Goal: Check status: Check status

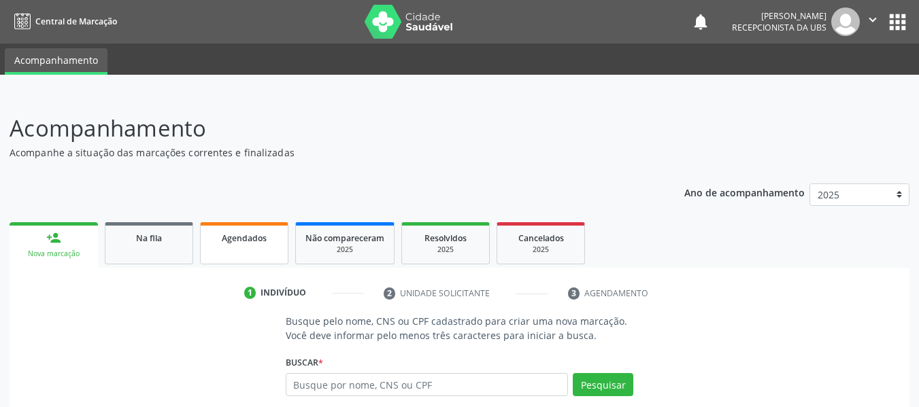
click at [244, 240] on span "Agendados" at bounding box center [244, 239] width 45 height 12
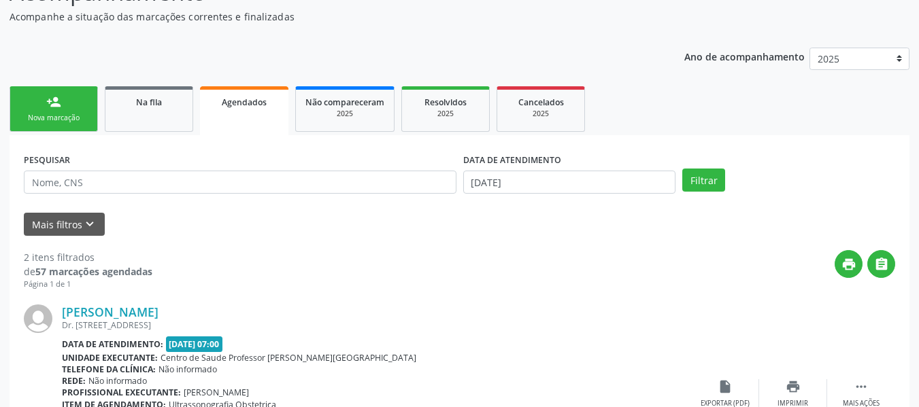
scroll to position [163, 0]
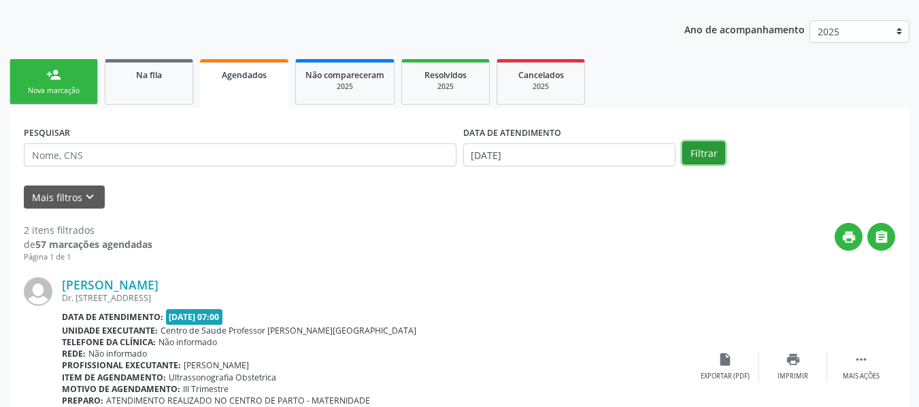
click at [701, 156] on button "Filtrar" at bounding box center [703, 152] width 43 height 23
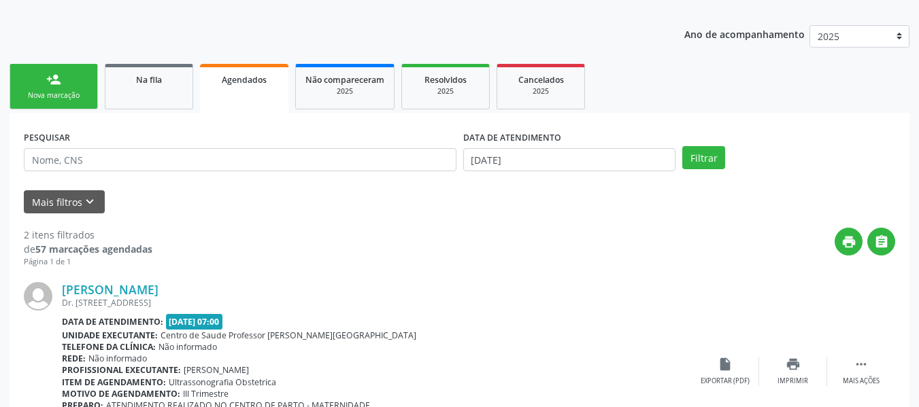
scroll to position [122, 0]
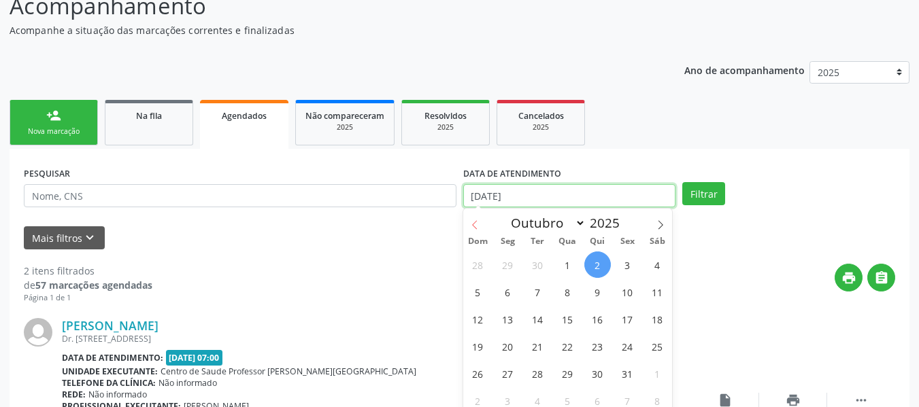
click at [469, 196] on input "[DATE]" at bounding box center [569, 195] width 213 height 23
click at [474, 223] on icon at bounding box center [474, 224] width 5 height 9
select select "8"
click at [510, 269] on span "1" at bounding box center [508, 265] width 27 height 27
type input "[DATE]"
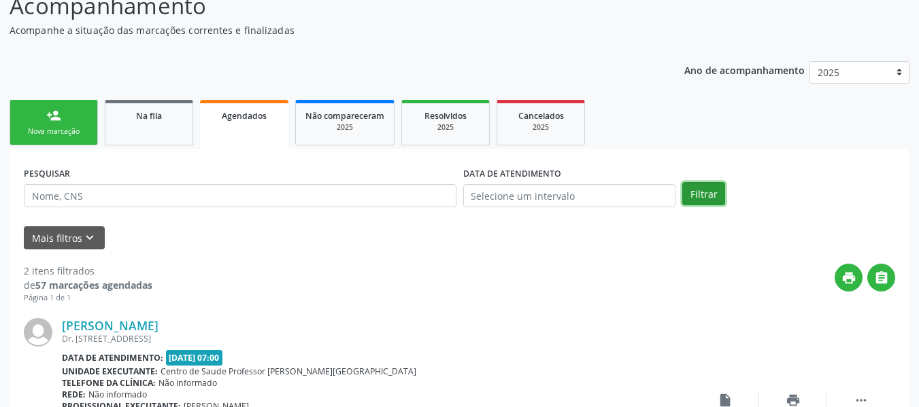
click at [705, 193] on button "Filtrar" at bounding box center [703, 193] width 43 height 23
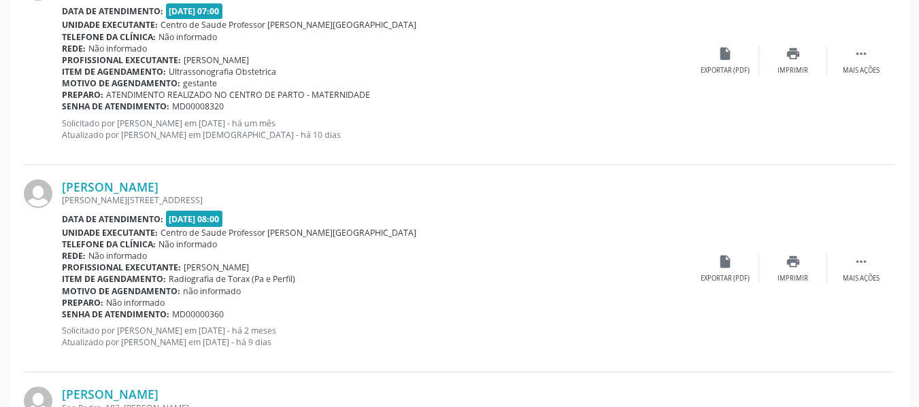
scroll to position [1767, 0]
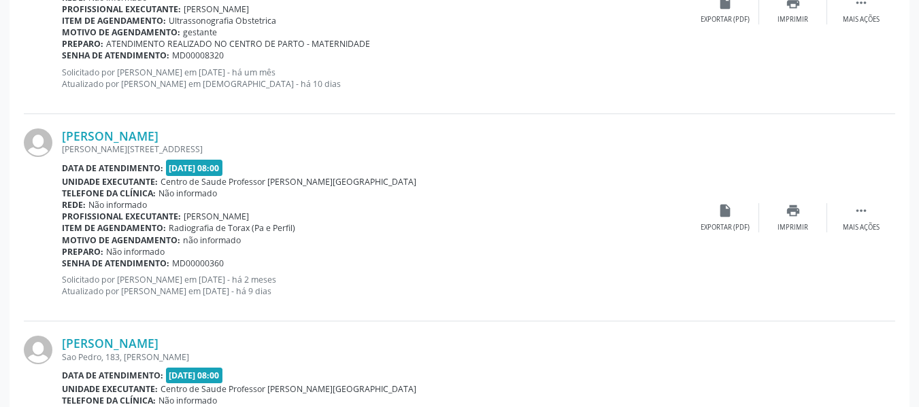
click at [288, 233] on span "Radiografia de Torax (Pa e Perfil)" at bounding box center [232, 228] width 127 height 12
click at [0, 327] on div "Acompanhamento Acompanhe a situação das marcações correntes e finalizadas Relat…" at bounding box center [459, 82] width 919 height 3511
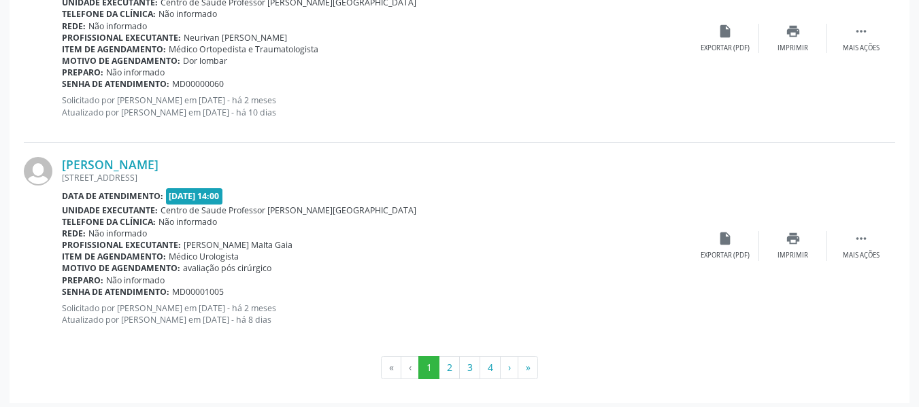
scroll to position [3198, 0]
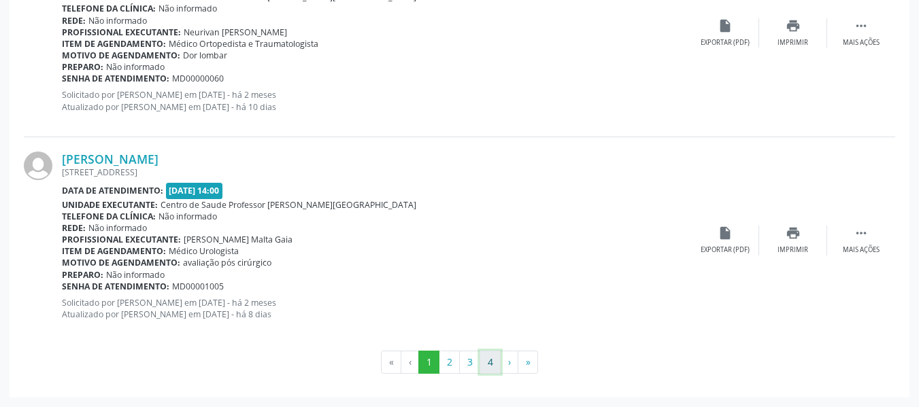
click at [490, 361] on button "4" at bounding box center [490, 362] width 21 height 23
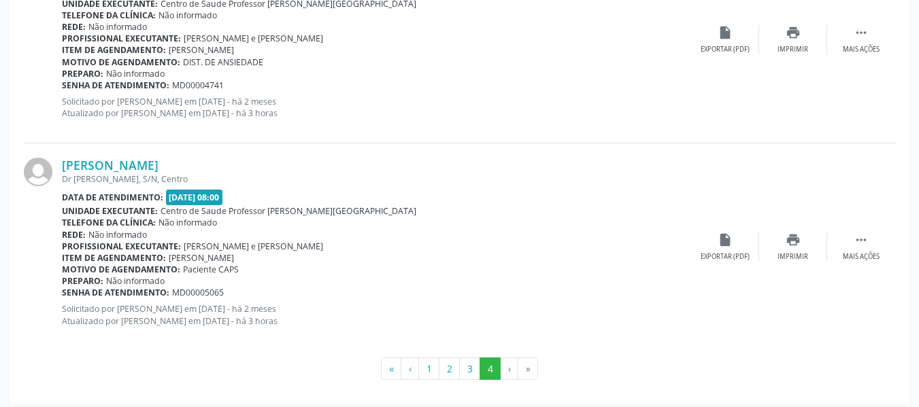
scroll to position [3004, 0]
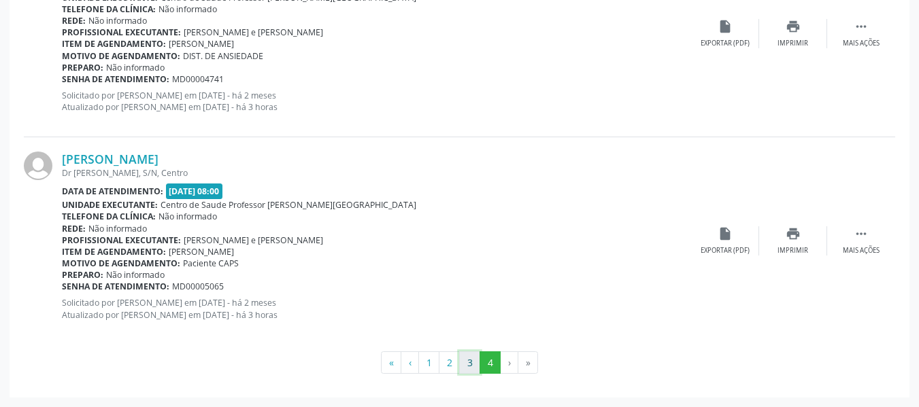
click at [470, 361] on button "3" at bounding box center [469, 363] width 21 height 23
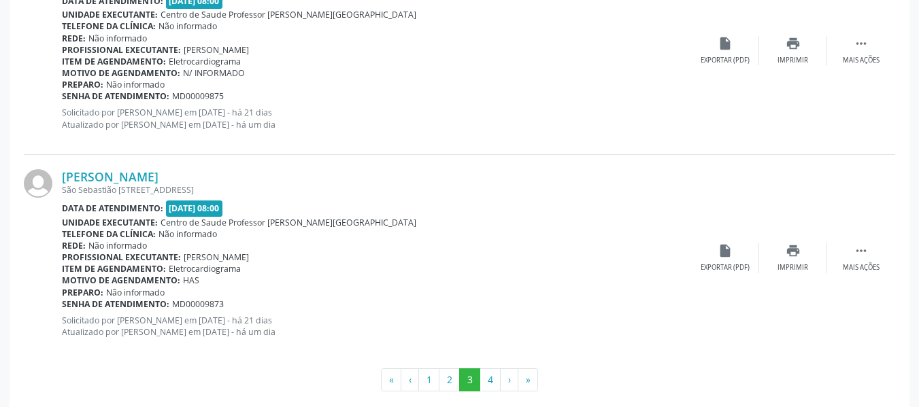
scroll to position [3198, 0]
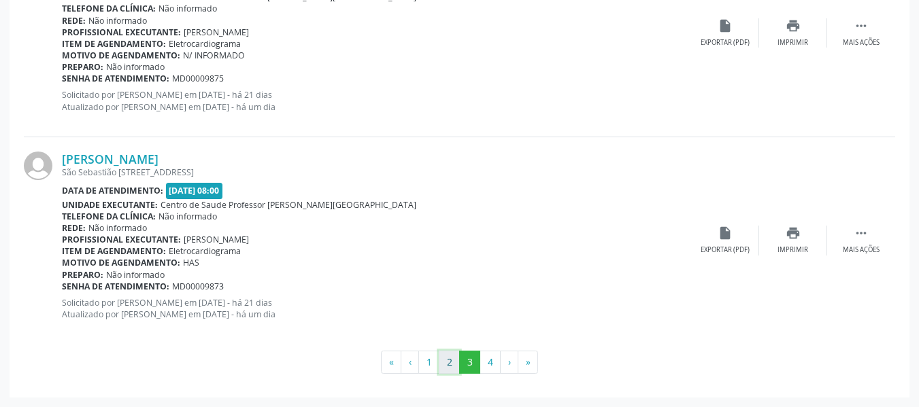
click at [449, 360] on button "2" at bounding box center [449, 362] width 21 height 23
click at [492, 363] on button "4" at bounding box center [490, 362] width 21 height 23
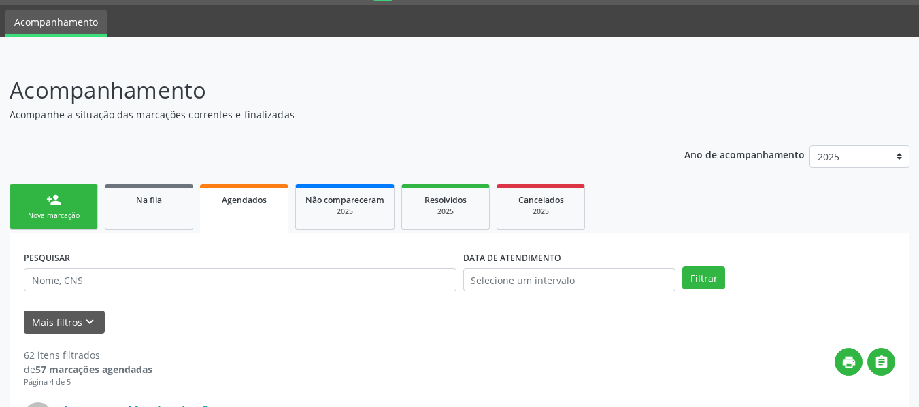
scroll to position [0, 0]
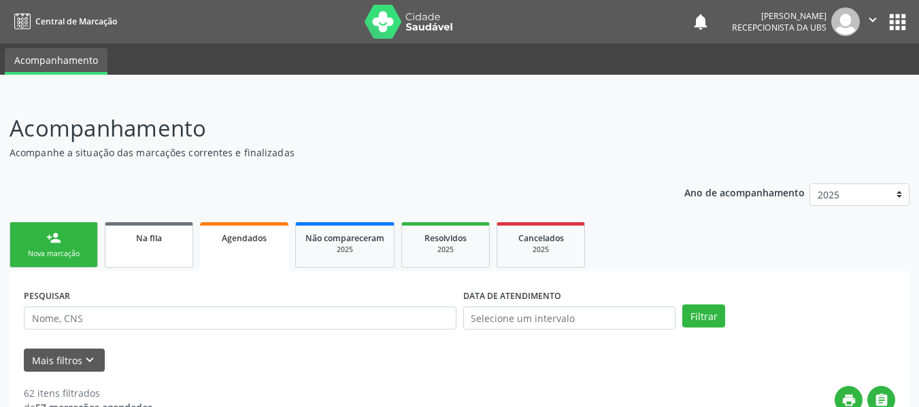
click at [137, 246] on link "Na fila" at bounding box center [149, 245] width 88 height 46
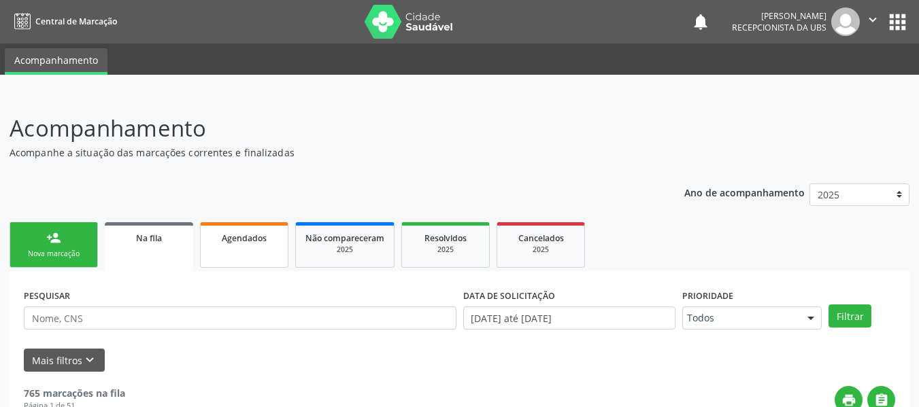
click at [260, 237] on span "Agendados" at bounding box center [244, 239] width 45 height 12
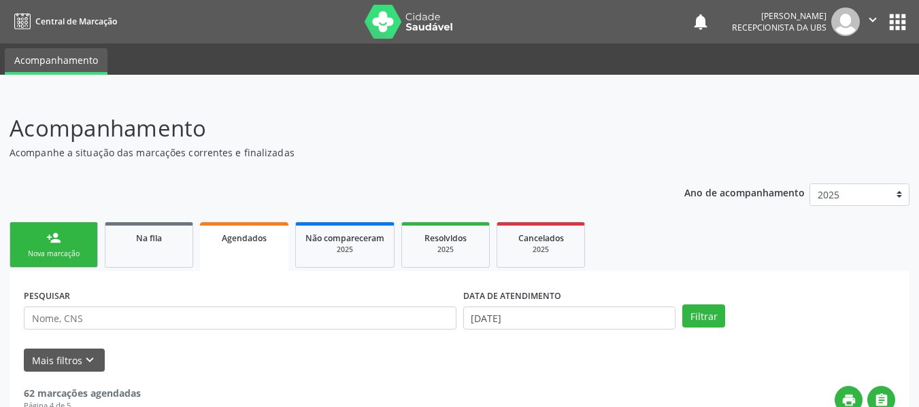
click at [260, 237] on span "Agendados" at bounding box center [244, 239] width 45 height 12
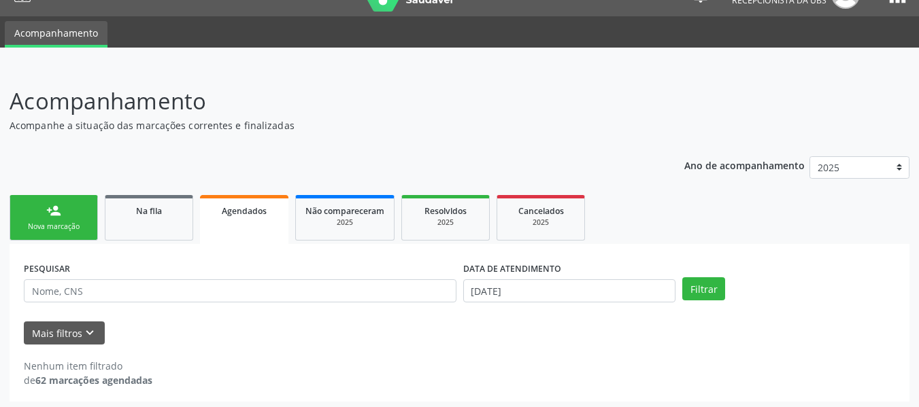
scroll to position [31, 0]
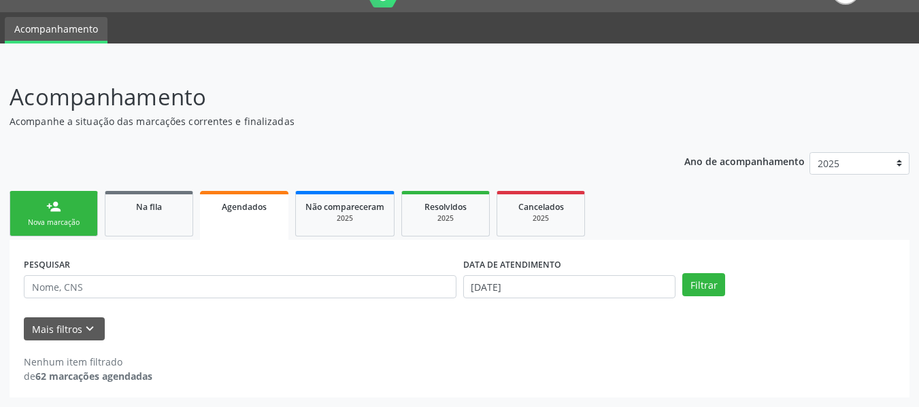
click at [242, 207] on span "Agendados" at bounding box center [244, 207] width 45 height 12
click at [701, 283] on button "Filtrar" at bounding box center [703, 284] width 43 height 23
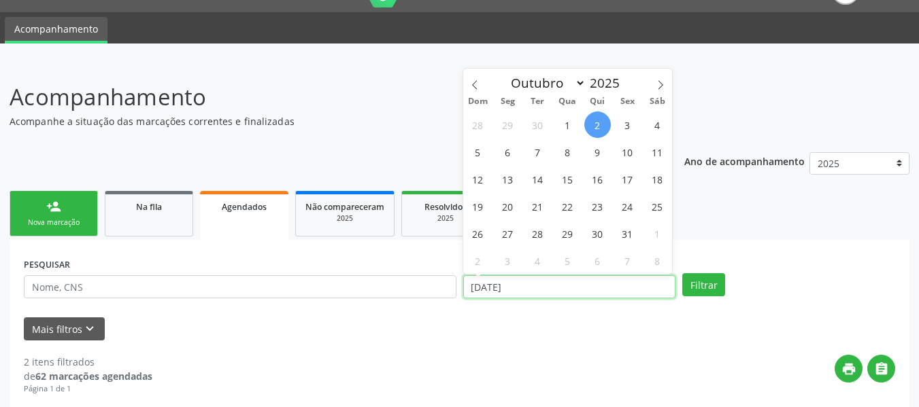
click at [469, 288] on input "[DATE]" at bounding box center [569, 287] width 213 height 23
click at [471, 86] on icon at bounding box center [475, 85] width 10 height 10
select select "8"
click at [509, 123] on span "1" at bounding box center [508, 125] width 27 height 27
type input "[DATE]"
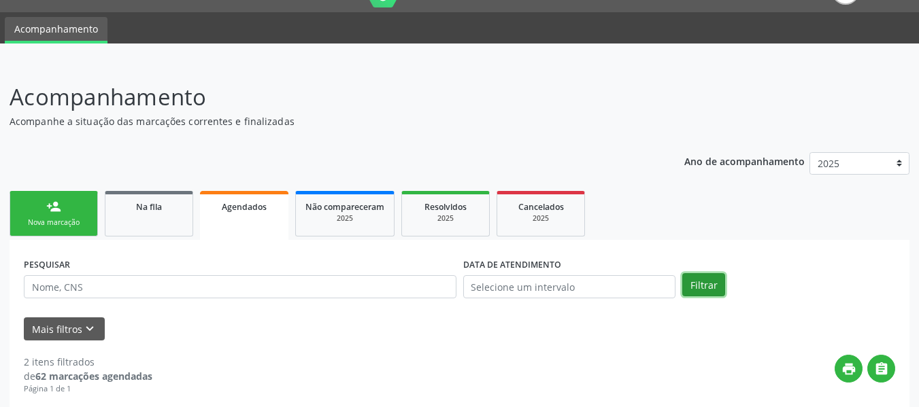
click at [695, 282] on button "Filtrar" at bounding box center [703, 284] width 43 height 23
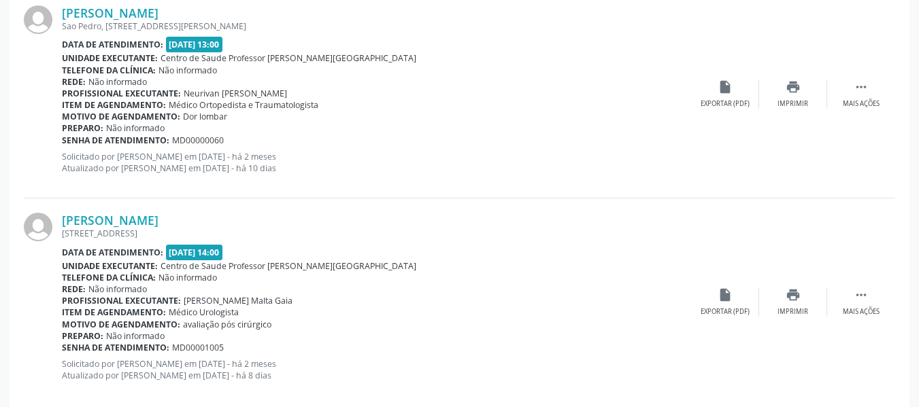
scroll to position [3186, 0]
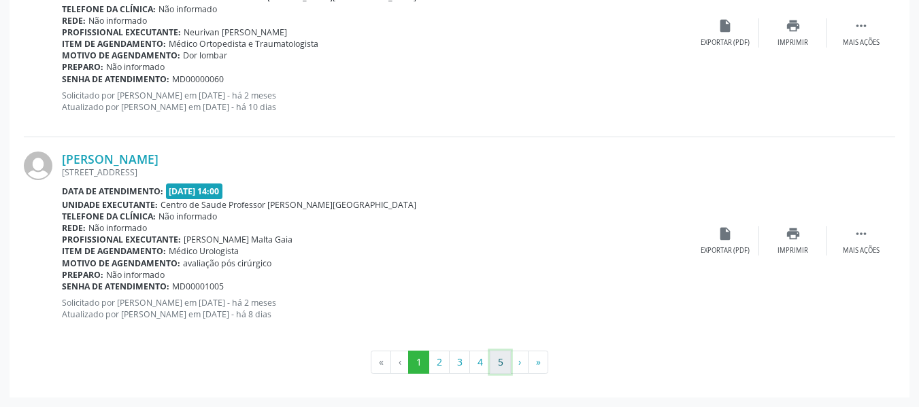
click at [501, 361] on button "5" at bounding box center [500, 362] width 21 height 23
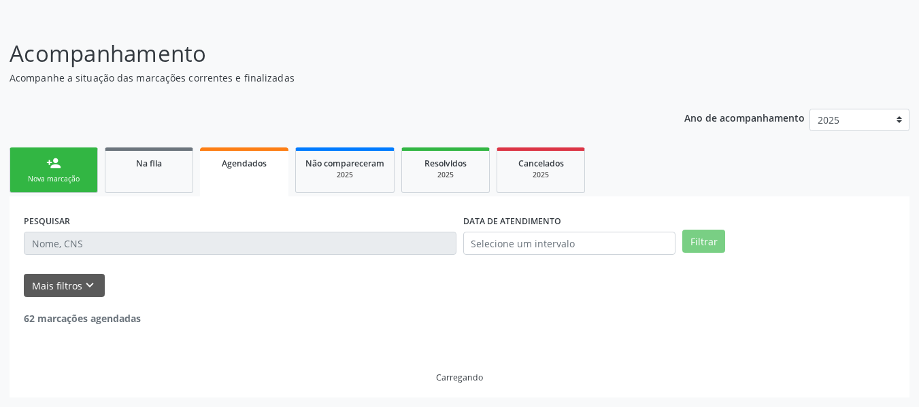
scroll to position [485, 0]
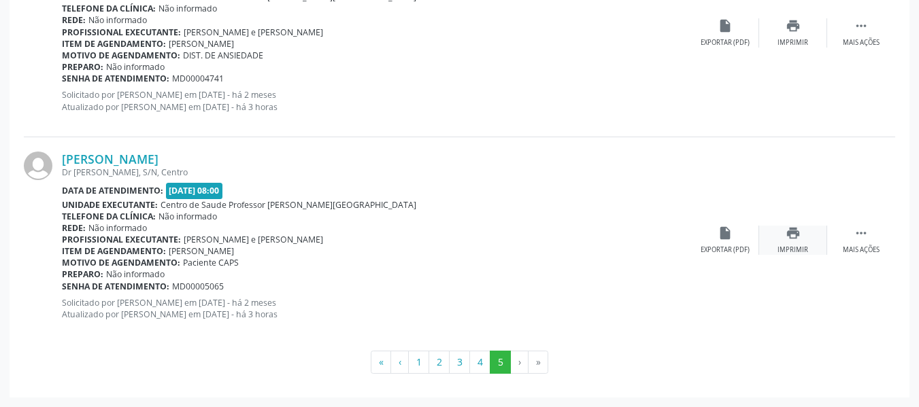
click at [794, 237] on icon "print" at bounding box center [793, 233] width 15 height 15
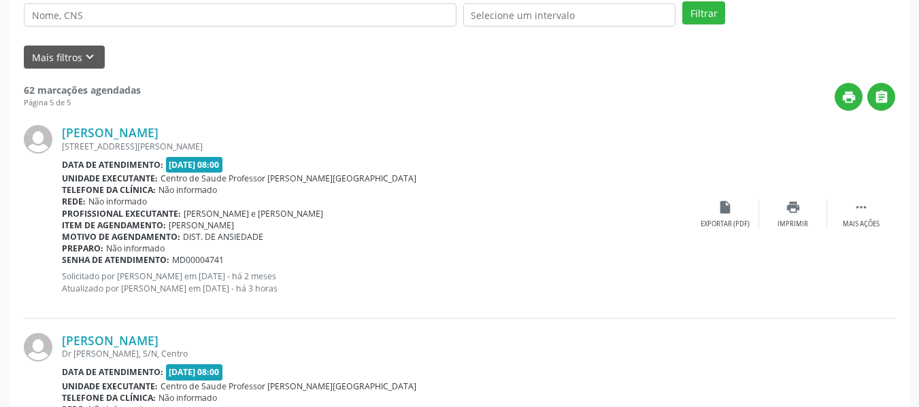
scroll to position [295, 0]
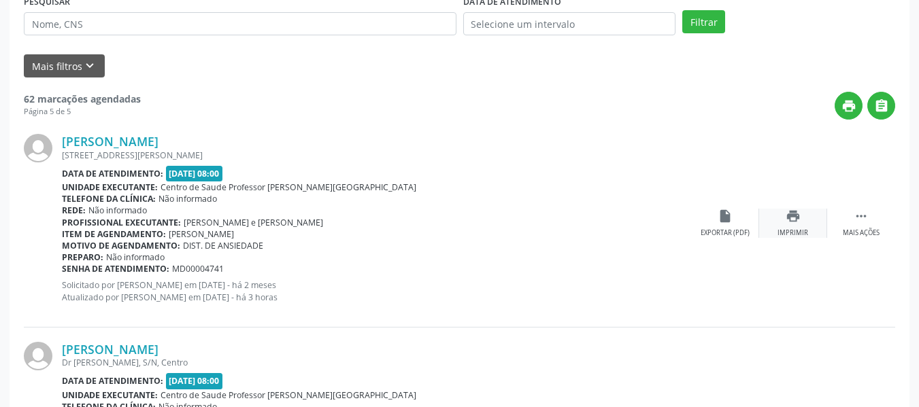
click at [790, 216] on icon "print" at bounding box center [793, 216] width 15 height 15
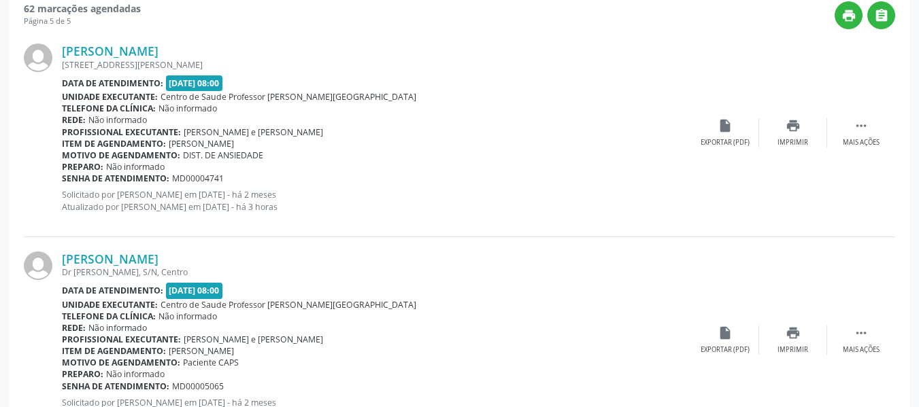
scroll to position [485, 0]
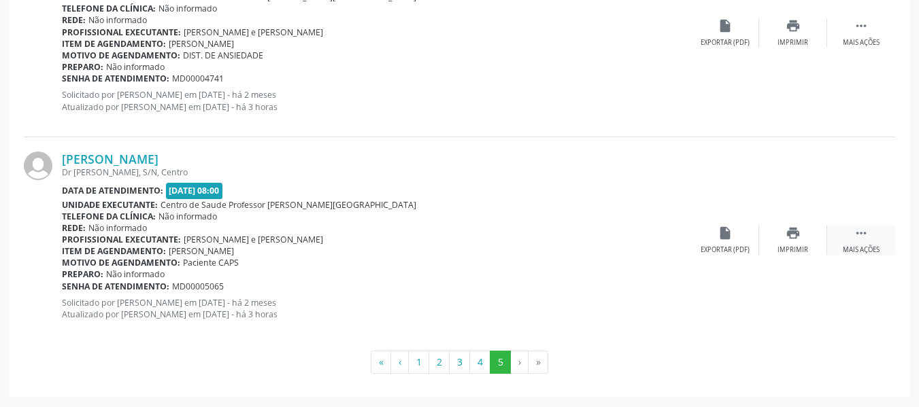
click at [864, 235] on icon "" at bounding box center [861, 233] width 15 height 15
click at [794, 233] on icon "edit" at bounding box center [793, 233] width 15 height 15
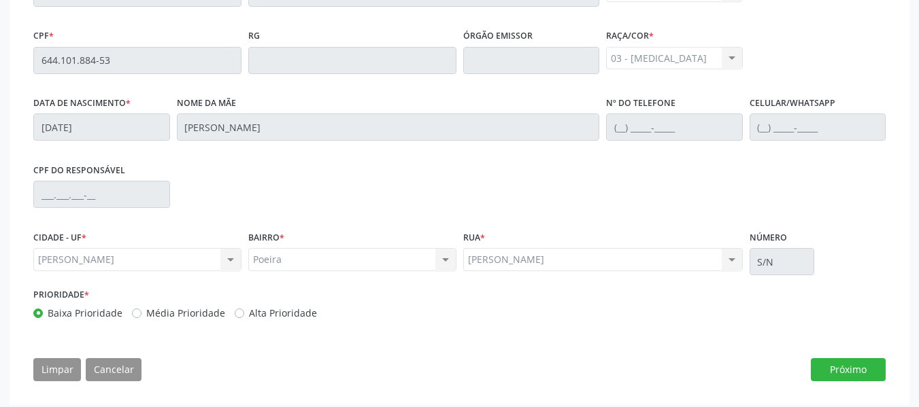
scroll to position [407, 0]
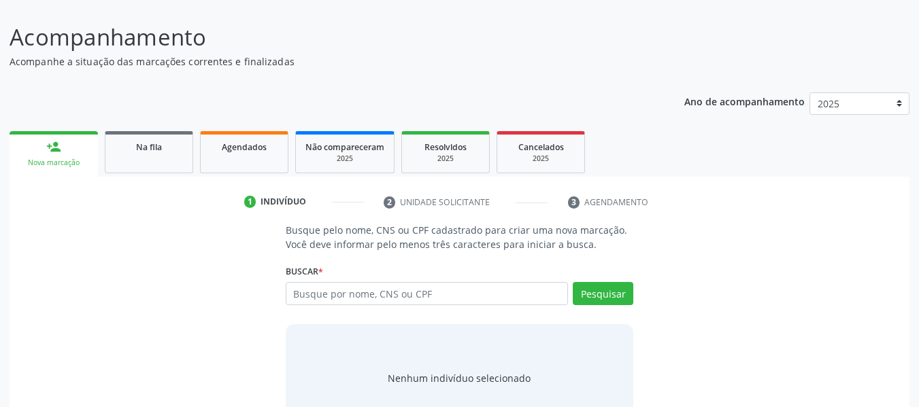
scroll to position [136, 0]
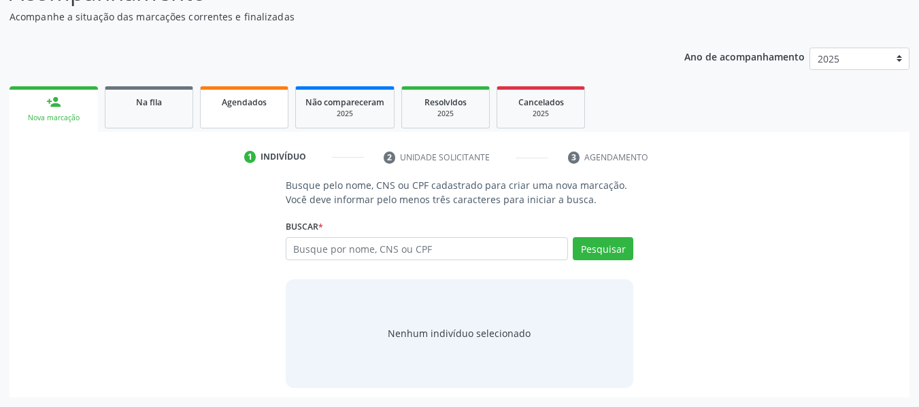
click at [244, 106] on span "Agendados" at bounding box center [244, 103] width 45 height 12
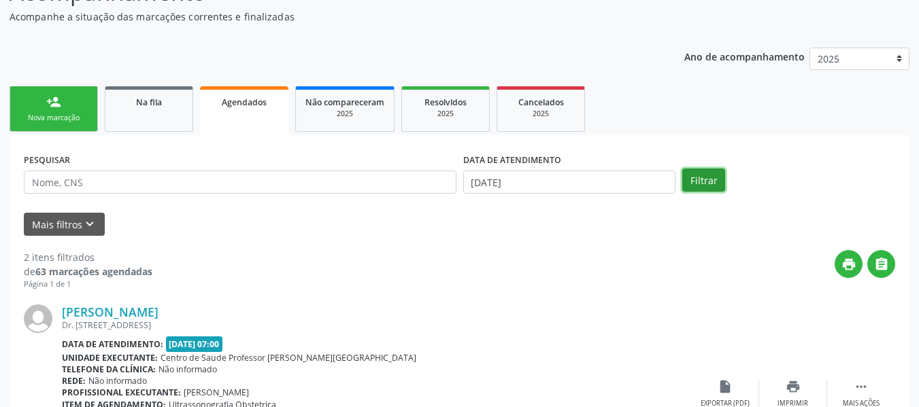
click at [711, 183] on button "Filtrar" at bounding box center [703, 180] width 43 height 23
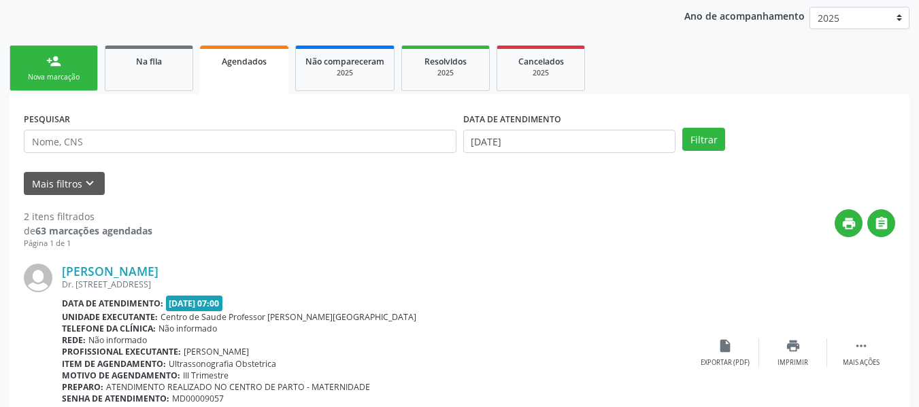
scroll to position [141, 0]
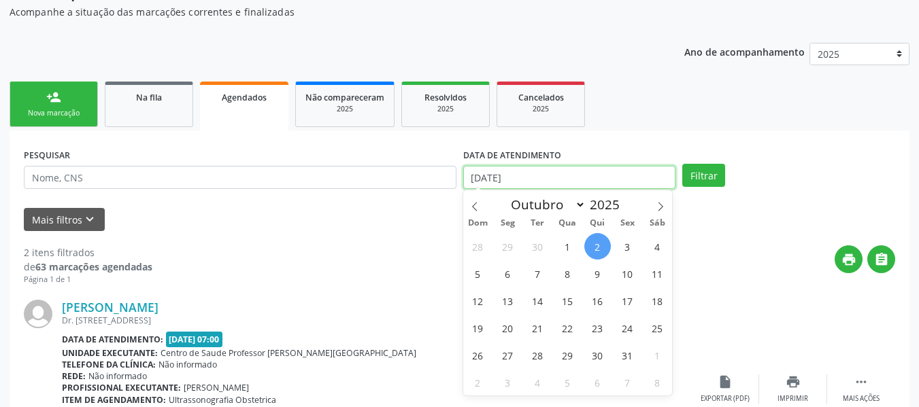
click at [470, 180] on input "[DATE]" at bounding box center [569, 177] width 213 height 23
click at [475, 206] on icon at bounding box center [475, 207] width 10 height 10
select select "8"
click at [507, 241] on span "1" at bounding box center [508, 246] width 27 height 27
type input "[DATE]"
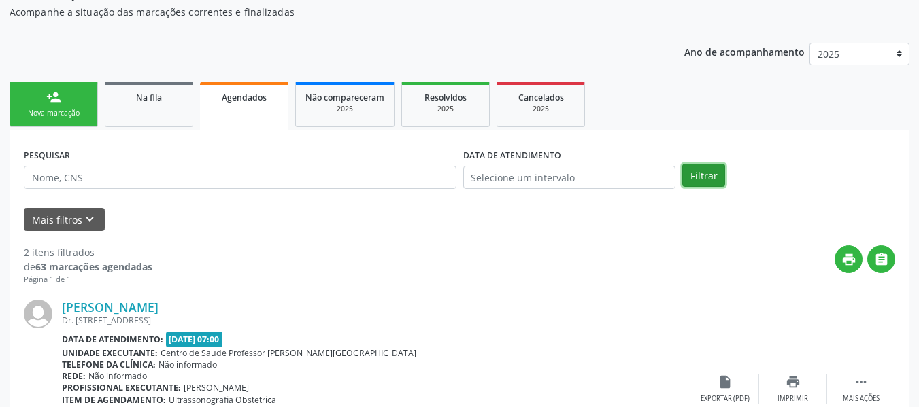
click at [702, 178] on button "Filtrar" at bounding box center [703, 175] width 43 height 23
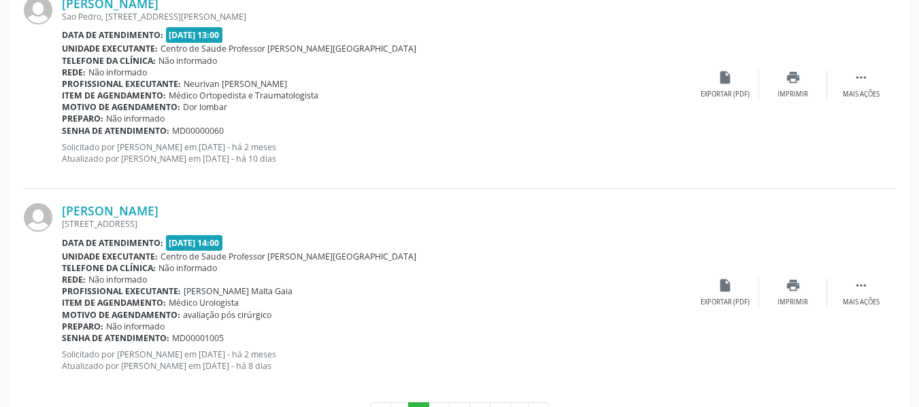
scroll to position [3186, 0]
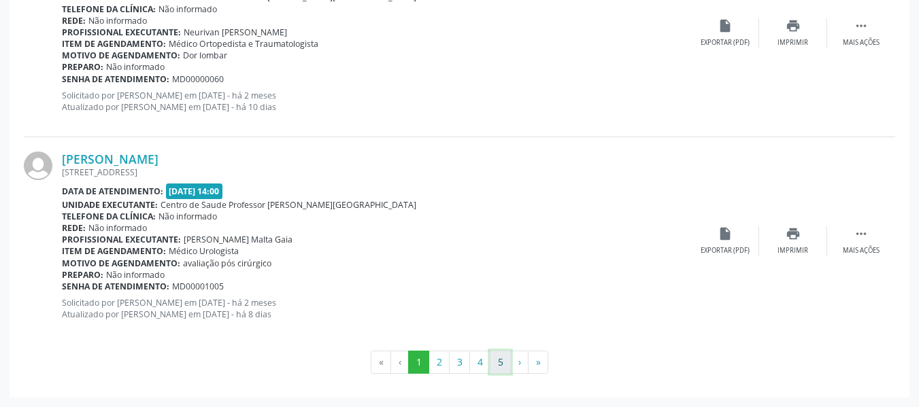
click at [499, 362] on button "5" at bounding box center [500, 362] width 21 height 23
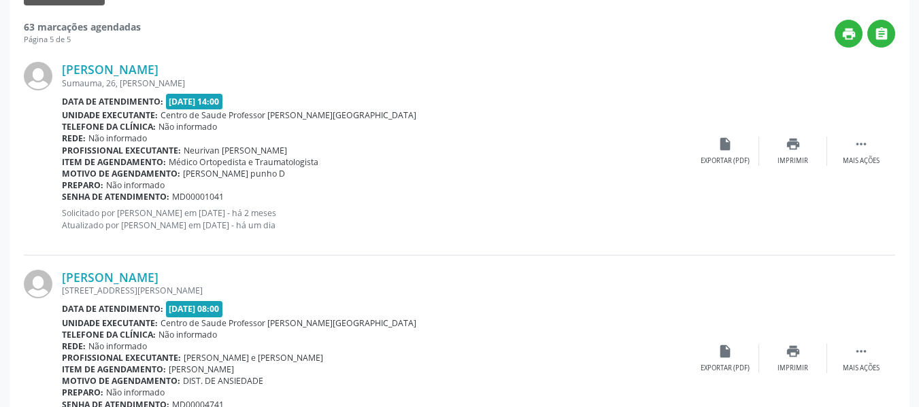
scroll to position [366, 0]
click at [790, 148] on icon "print" at bounding box center [793, 144] width 15 height 15
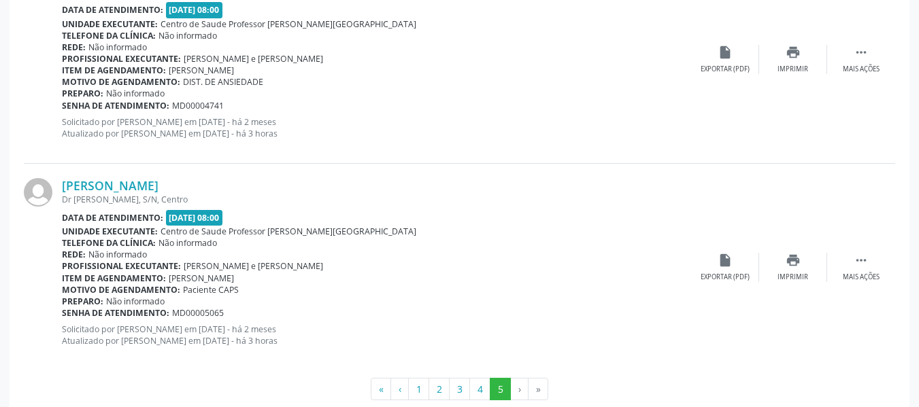
scroll to position [692, 0]
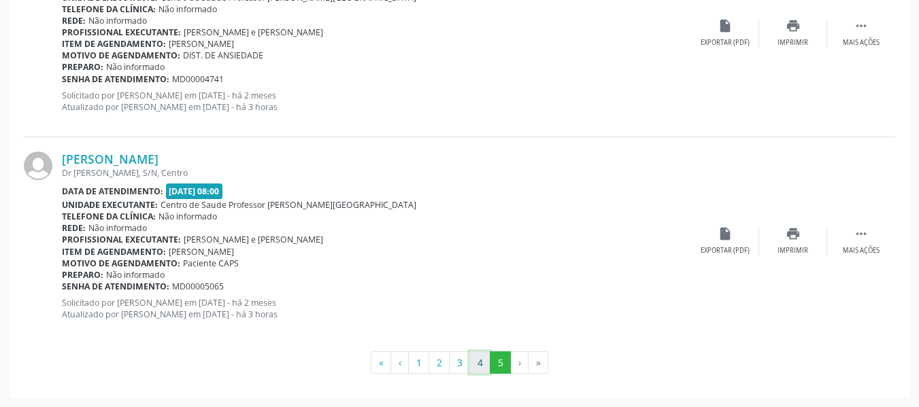
click at [483, 362] on button "4" at bounding box center [479, 363] width 21 height 23
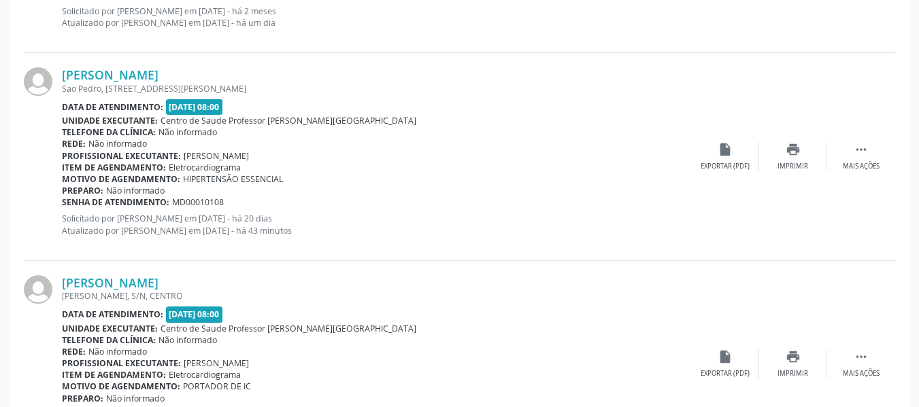
scroll to position [1406, 0]
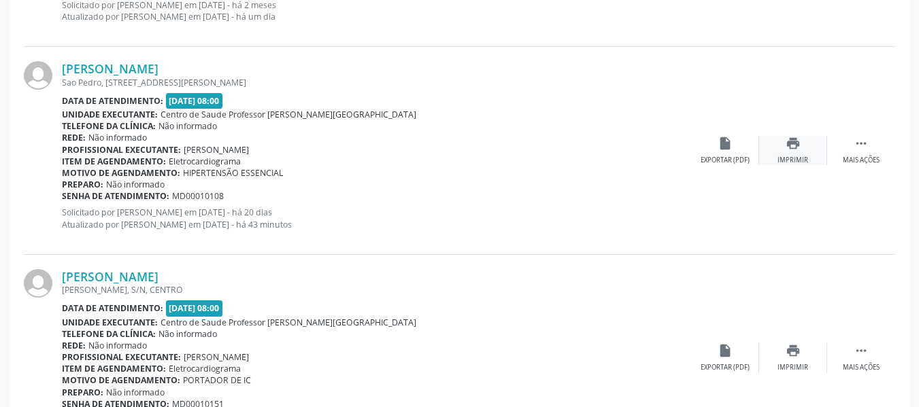
click at [800, 143] on icon "print" at bounding box center [793, 143] width 15 height 15
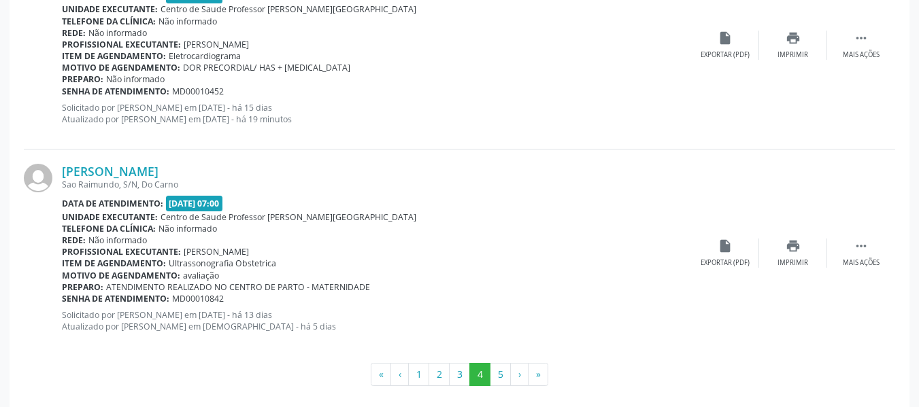
scroll to position [3214, 0]
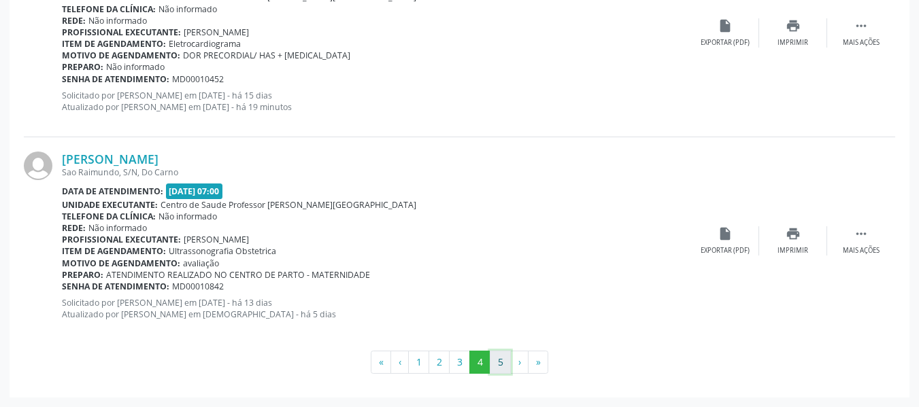
click at [497, 359] on button "5" at bounding box center [500, 362] width 21 height 23
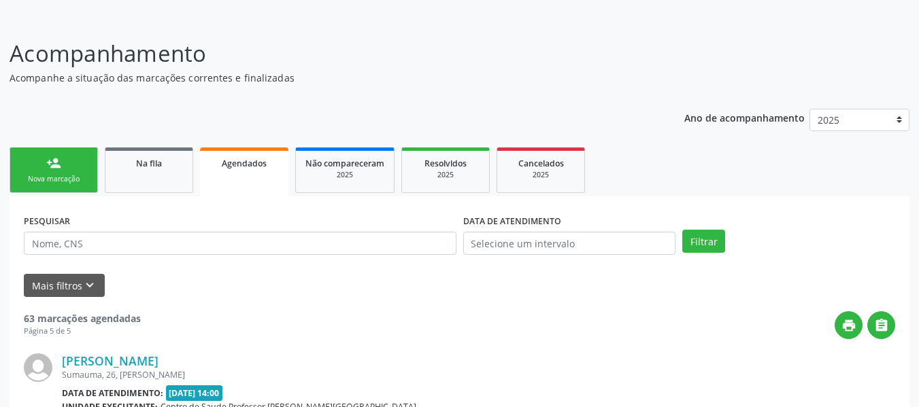
scroll to position [692, 0]
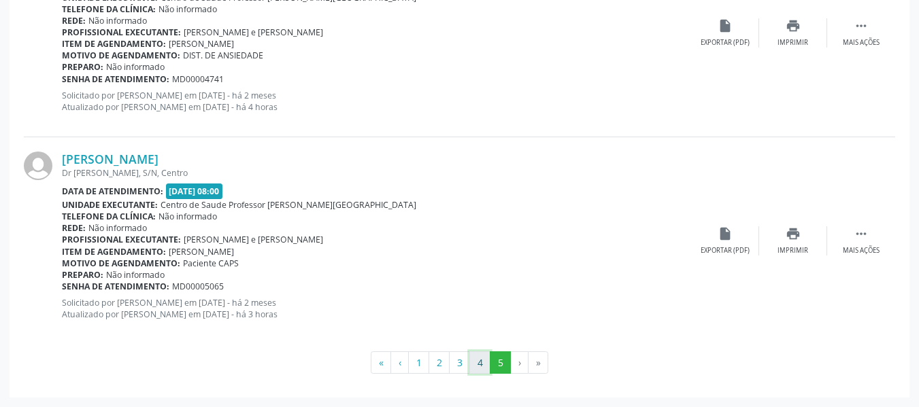
click at [480, 362] on button "4" at bounding box center [479, 363] width 21 height 23
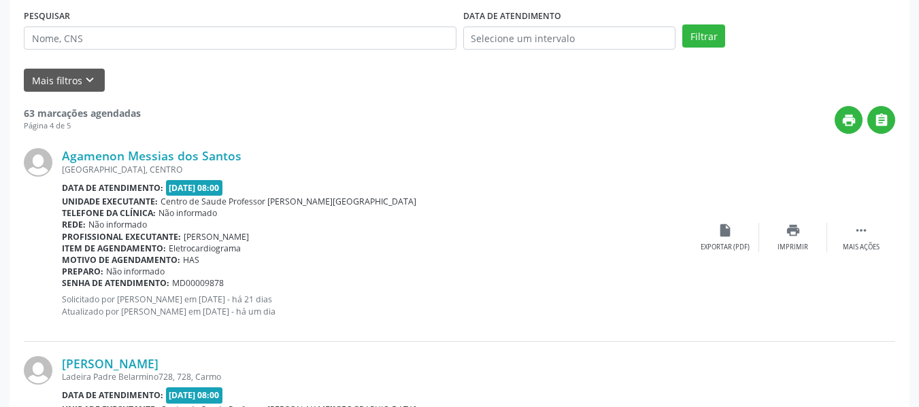
scroll to position [262, 0]
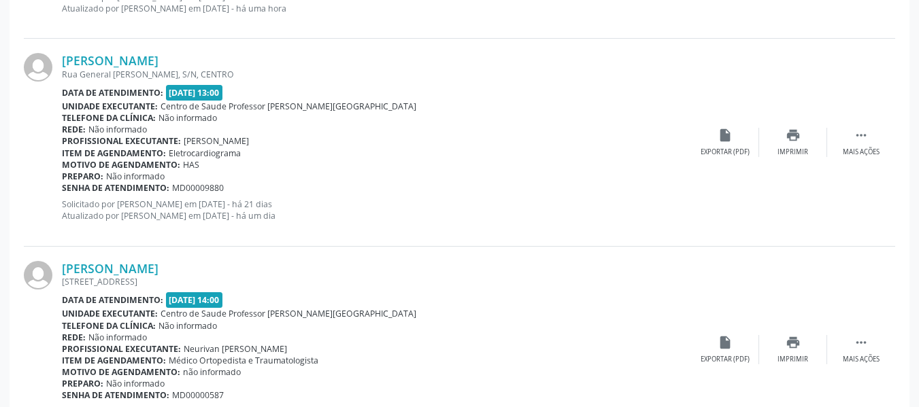
scroll to position [1148, 0]
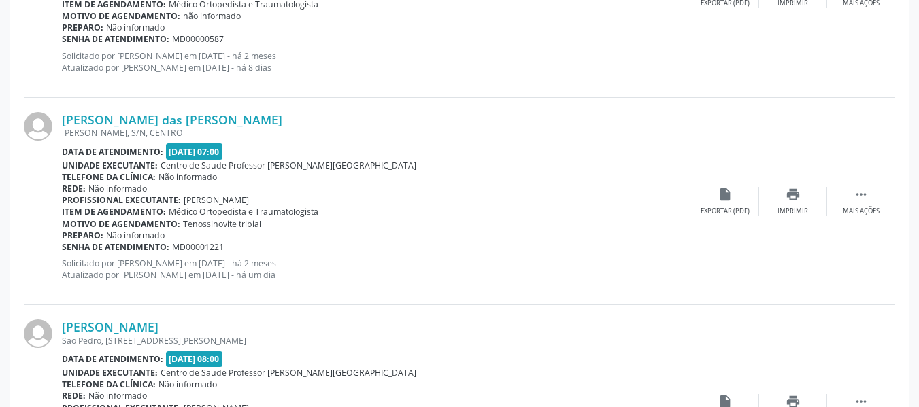
click at [667, 370] on div "Unidade executante: Centro de Saude Professor Estacio de Lima" at bounding box center [376, 373] width 629 height 12
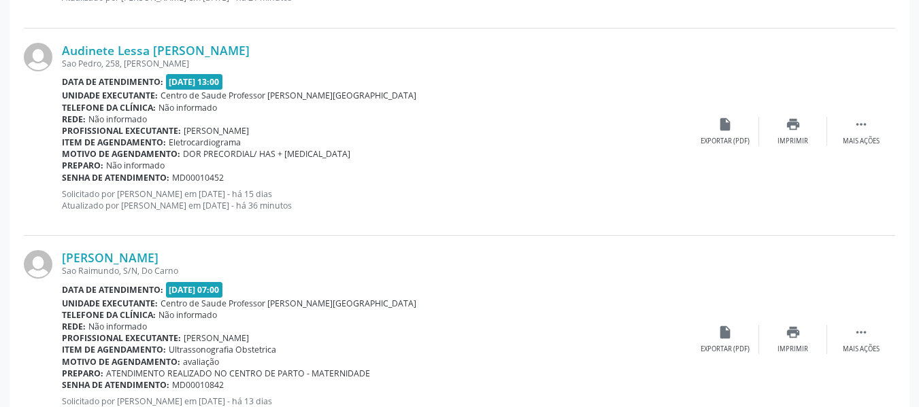
scroll to position [3214, 0]
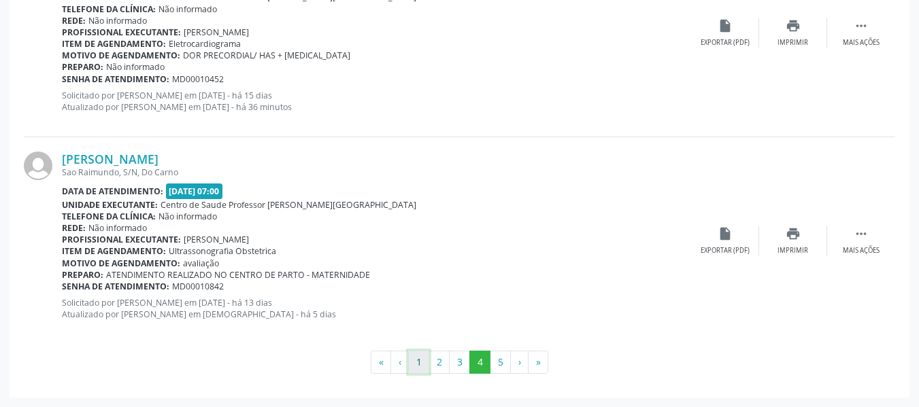
click at [415, 359] on button "1" at bounding box center [418, 362] width 21 height 23
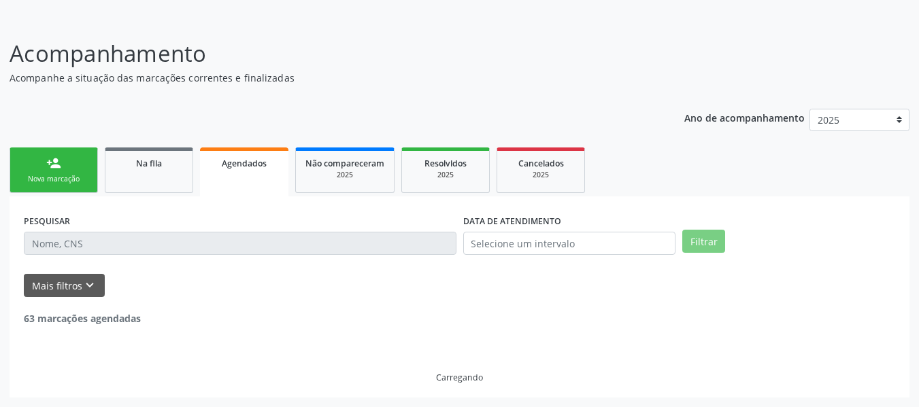
scroll to position [3186, 0]
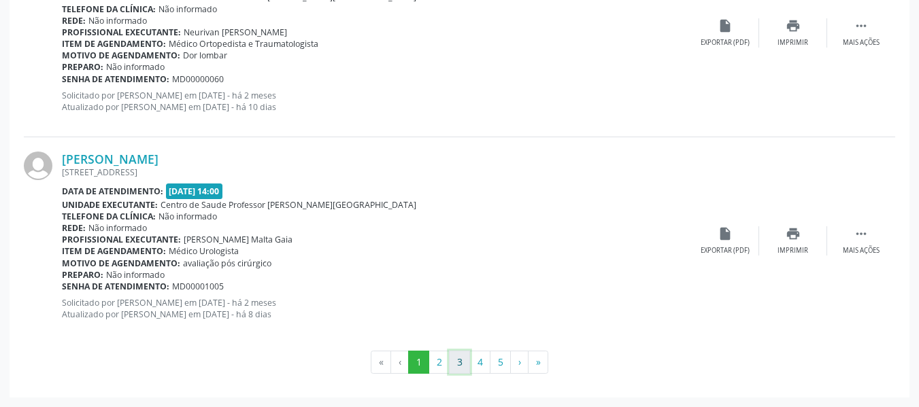
click at [463, 363] on button "3" at bounding box center [459, 362] width 21 height 23
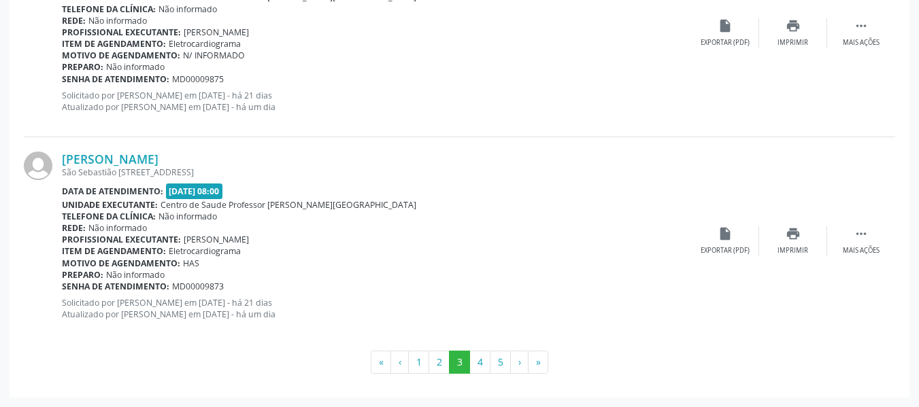
click at [244, 335] on div "Jose Milton Rodrigues de Araujo São Sebastião Odilon da Silva, 22, Taperagua Da…" at bounding box center [459, 240] width 871 height 207
click at [503, 364] on button "5" at bounding box center [500, 362] width 21 height 23
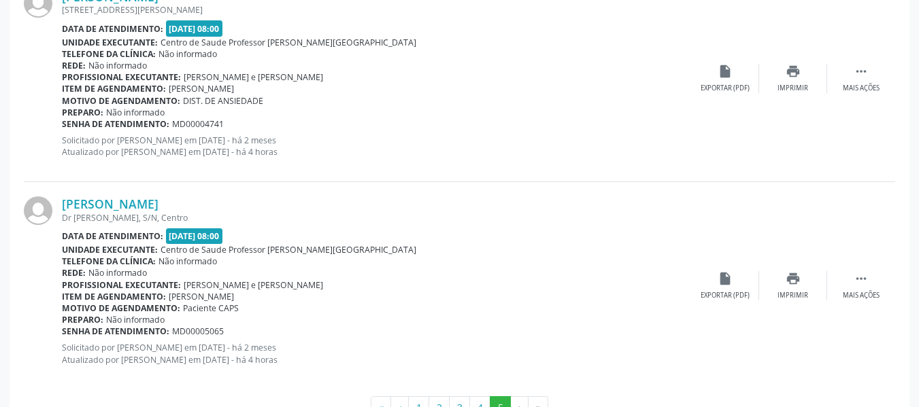
scroll to position [912, 0]
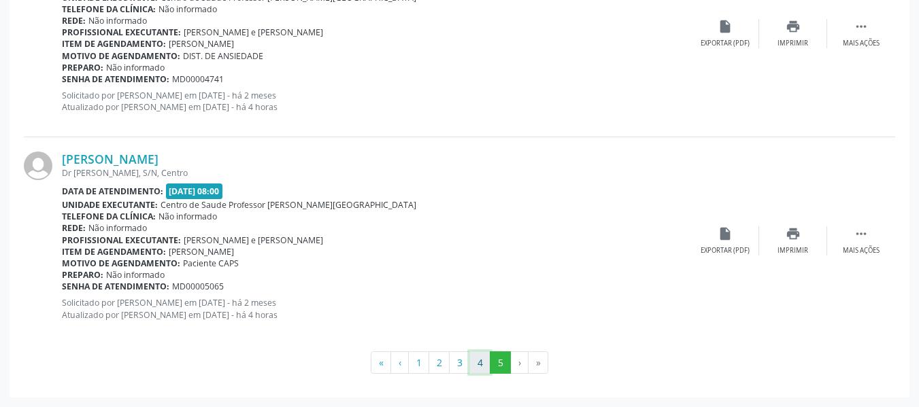
click at [484, 361] on button "4" at bounding box center [479, 363] width 21 height 23
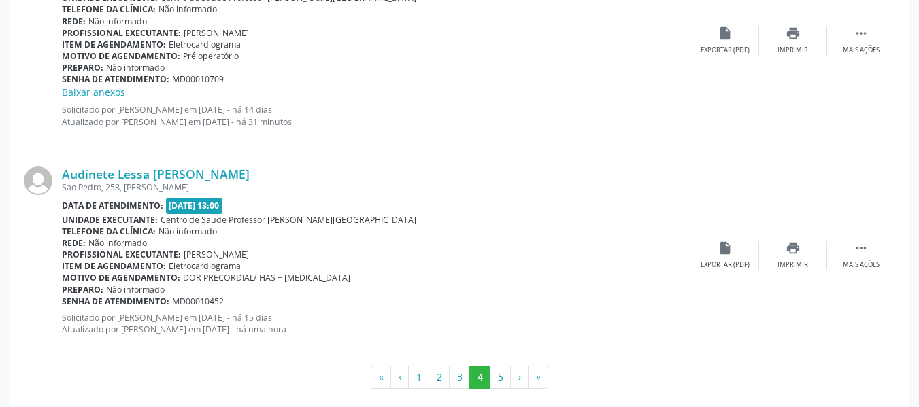
scroll to position [3226, 0]
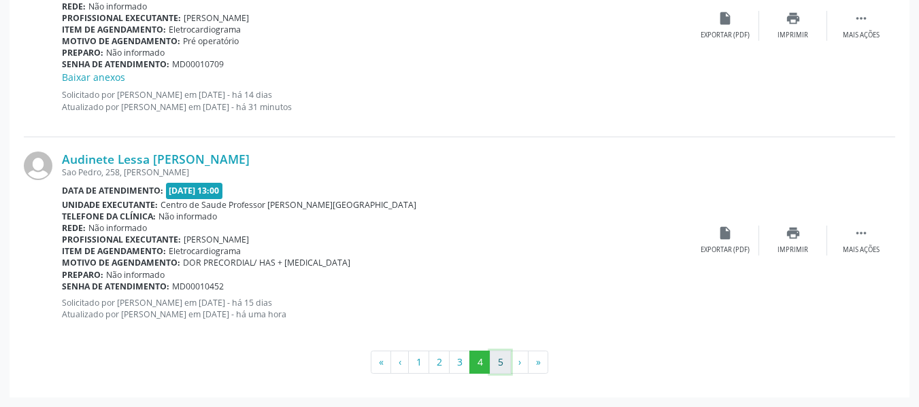
click at [497, 365] on button "5" at bounding box center [500, 362] width 21 height 23
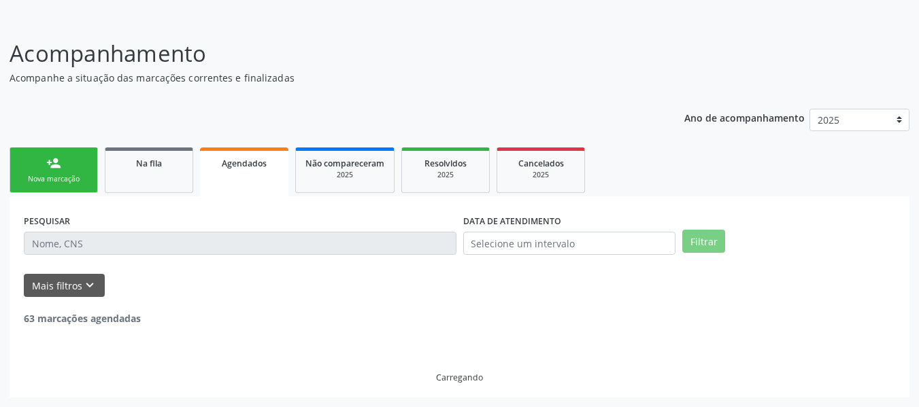
scroll to position [1342, 0]
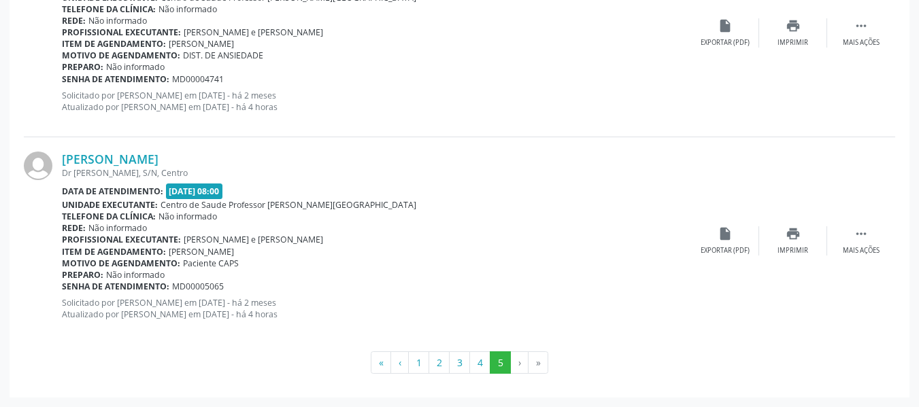
click at [377, 54] on div "Motivo de agendamento: DIST. DE ANSIEDADE" at bounding box center [376, 56] width 629 height 12
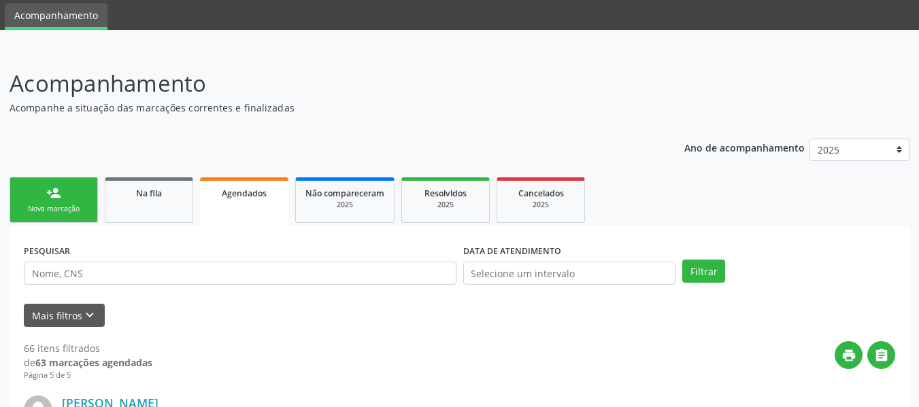
scroll to position [0, 0]
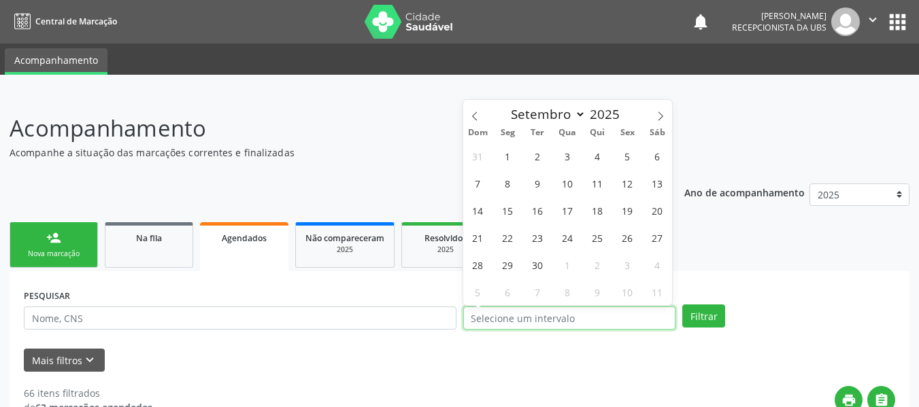
click at [517, 322] on input "text" at bounding box center [569, 318] width 213 height 23
click at [658, 116] on icon at bounding box center [661, 117] width 10 height 10
select select "9"
click at [595, 157] on span "2" at bounding box center [597, 156] width 27 height 27
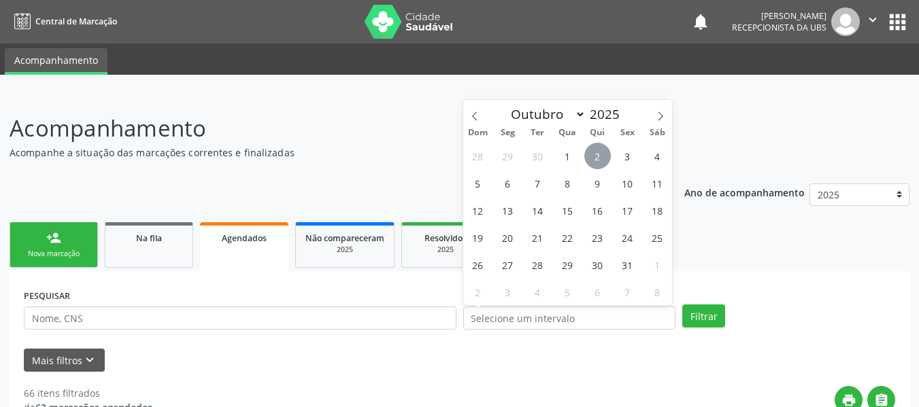
type input "[DATE]"
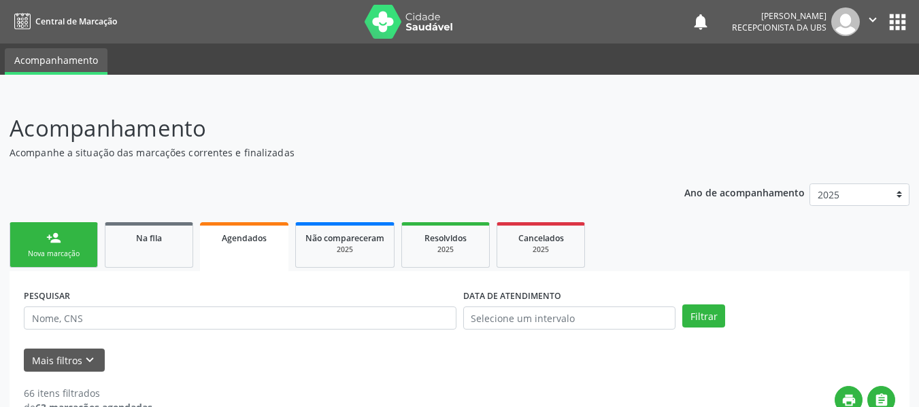
drag, startPoint x: 595, startPoint y: 157, endPoint x: 428, endPoint y: 153, distance: 166.7
click at [428, 153] on p "Acompanhe a situação das marcações correntes e finalizadas" at bounding box center [325, 153] width 630 height 14
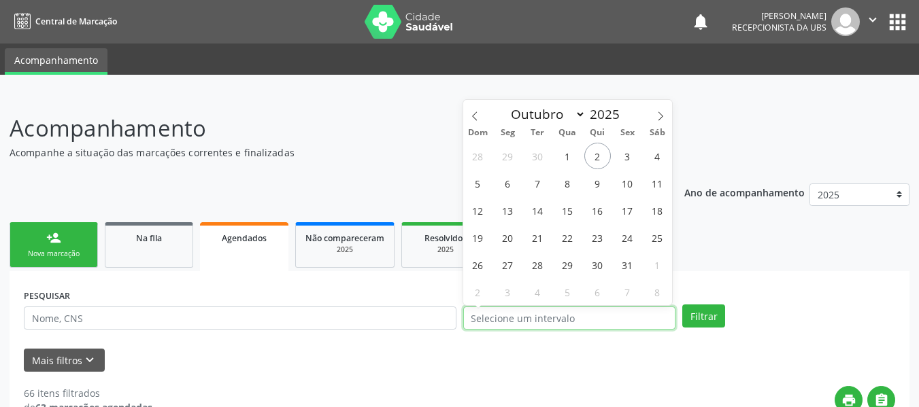
click at [512, 316] on input "text" at bounding box center [569, 318] width 213 height 23
click at [595, 156] on span "2" at bounding box center [597, 156] width 27 height 27
type input "[DATE]"
click at [595, 156] on span "2" at bounding box center [597, 156] width 27 height 27
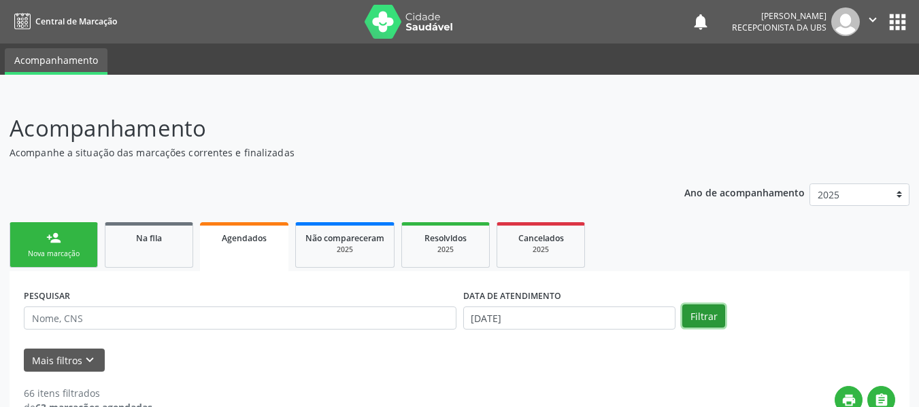
click at [699, 315] on button "Filtrar" at bounding box center [703, 316] width 43 height 23
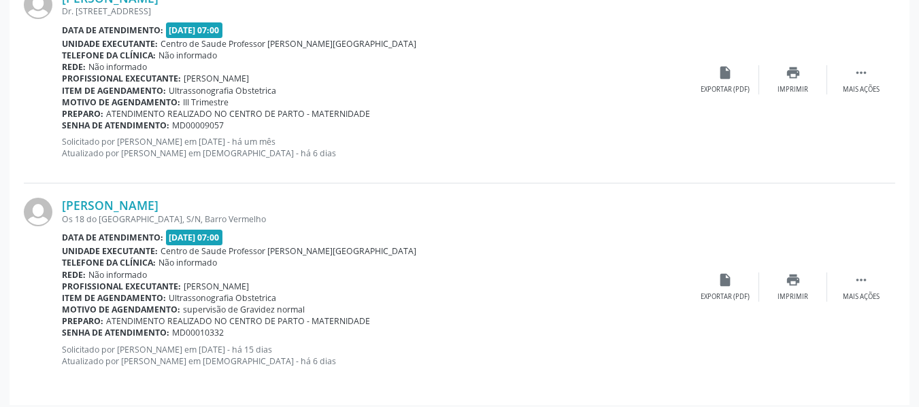
scroll to position [458, 0]
